Goal: Task Accomplishment & Management: Complete application form

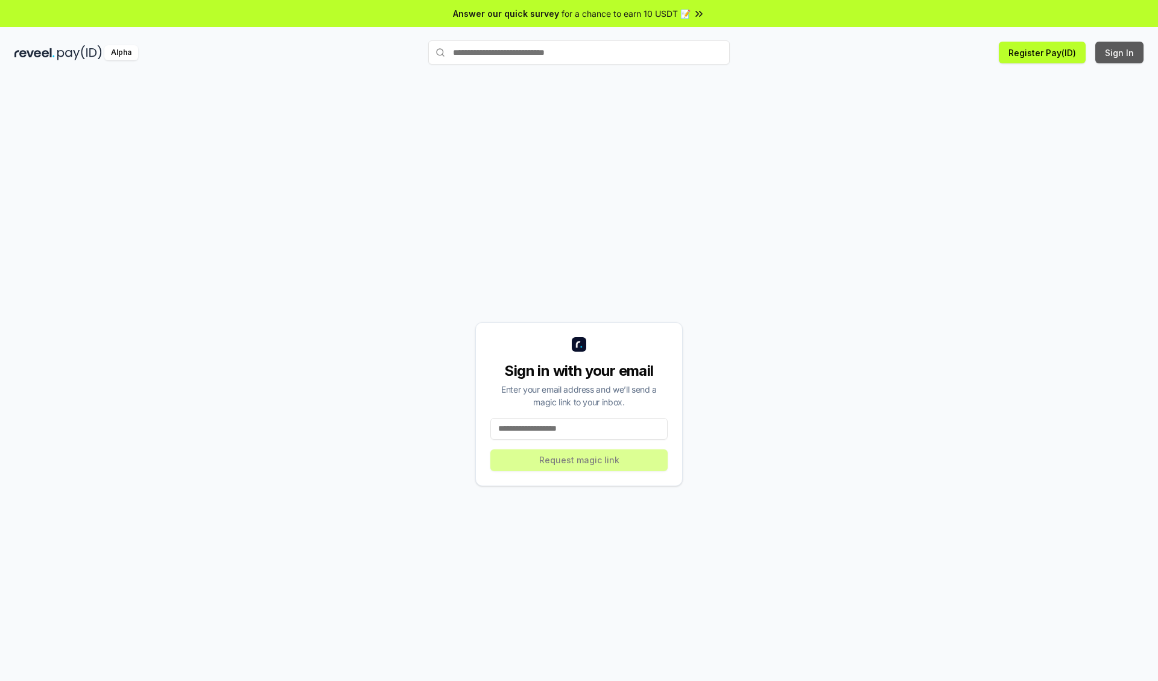
click at [1120, 52] on button "Sign In" at bounding box center [1119, 53] width 48 height 22
type input "**********"
click at [579, 459] on button "Request magic link" at bounding box center [578, 460] width 177 height 22
